Goal: Information Seeking & Learning: Learn about a topic

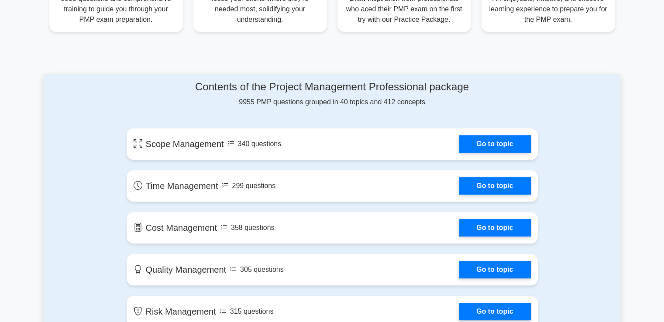
scroll to position [393, 0]
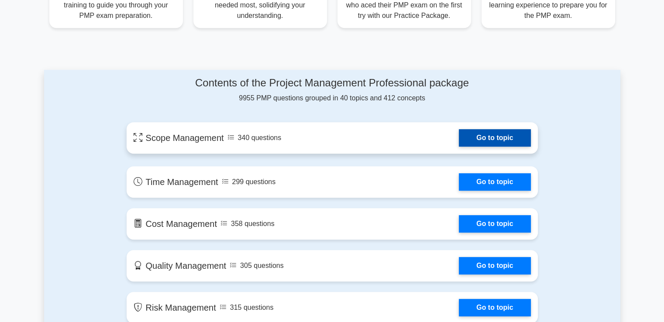
click at [459, 137] on link "Go to topic" at bounding box center [495, 137] width 72 height 17
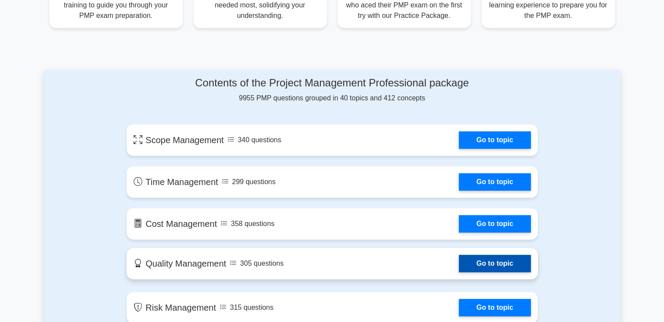
click at [459, 264] on link "Go to topic" at bounding box center [495, 263] width 72 height 17
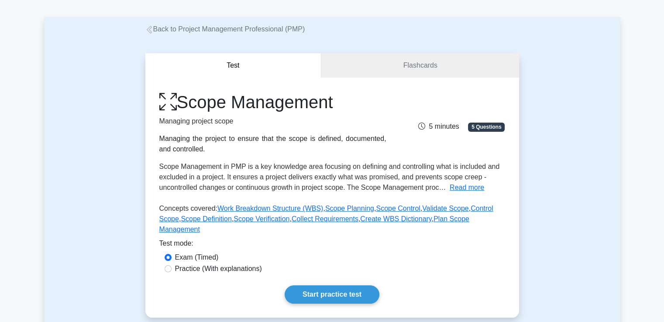
scroll to position [87, 0]
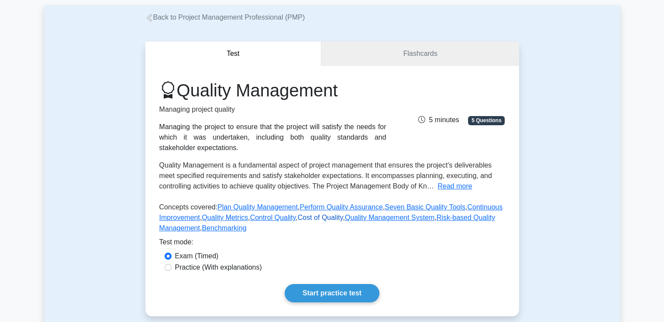
scroll to position [87, 0]
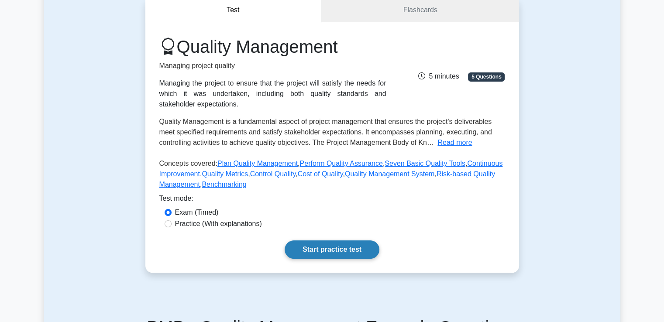
click at [323, 247] on link "Start practice test" at bounding box center [332, 249] width 95 height 18
